Goal: Consume media (video, audio): Consume media (video, audio)

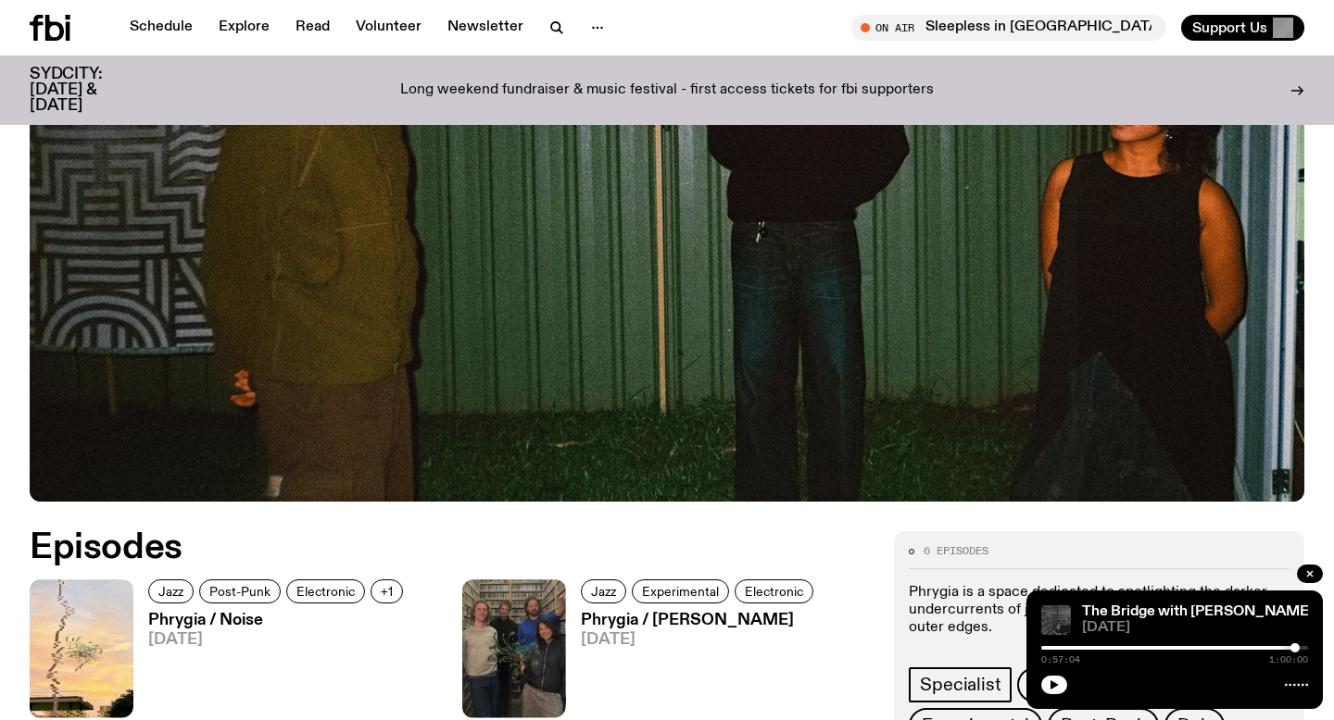
scroll to position [765, 0]
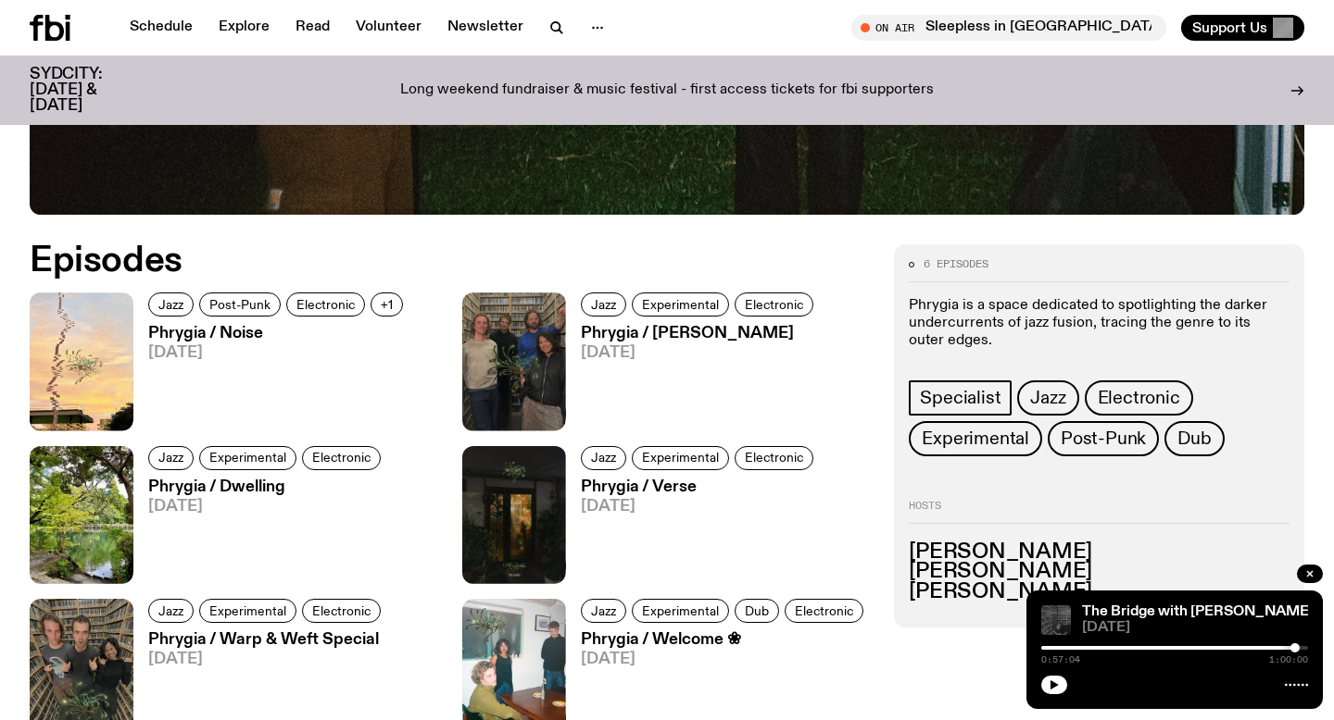
click at [660, 483] on h3 "Phrygia / Verse" at bounding box center [700, 488] width 238 height 16
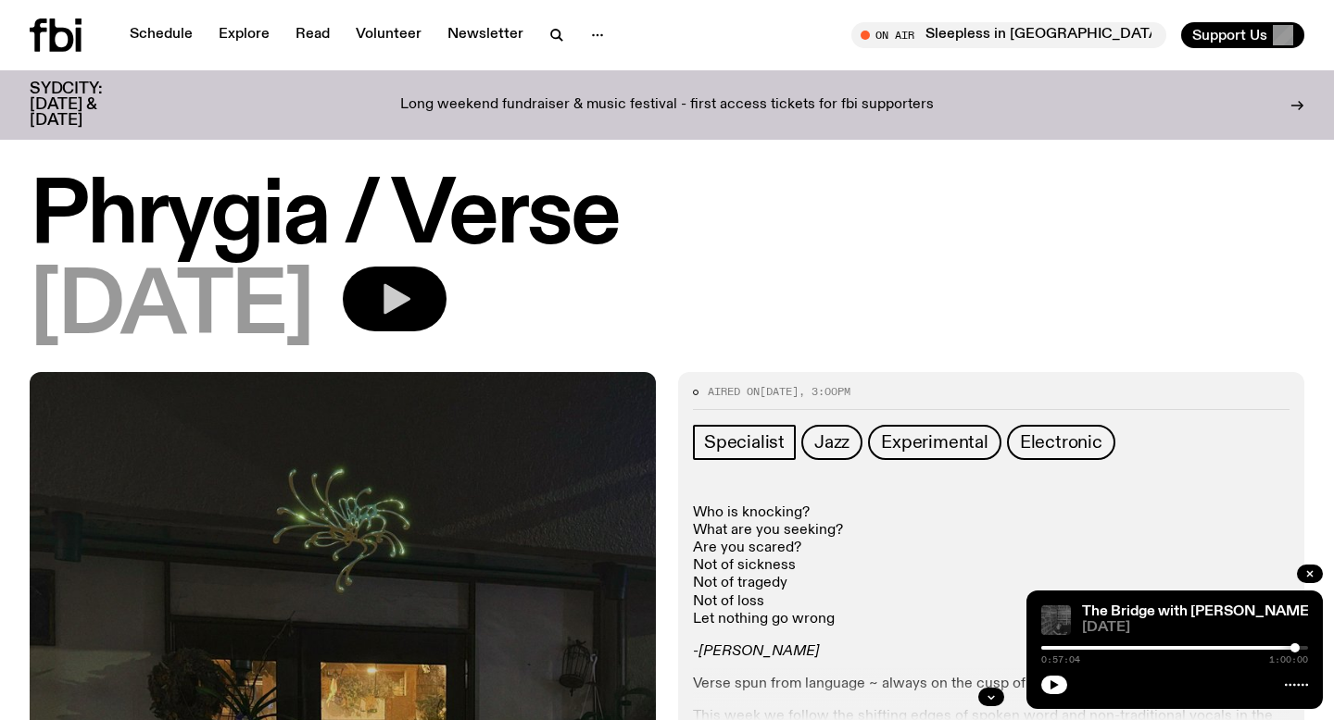
click at [446, 307] on button "button" at bounding box center [395, 299] width 104 height 65
